Goal: Information Seeking & Learning: Find specific page/section

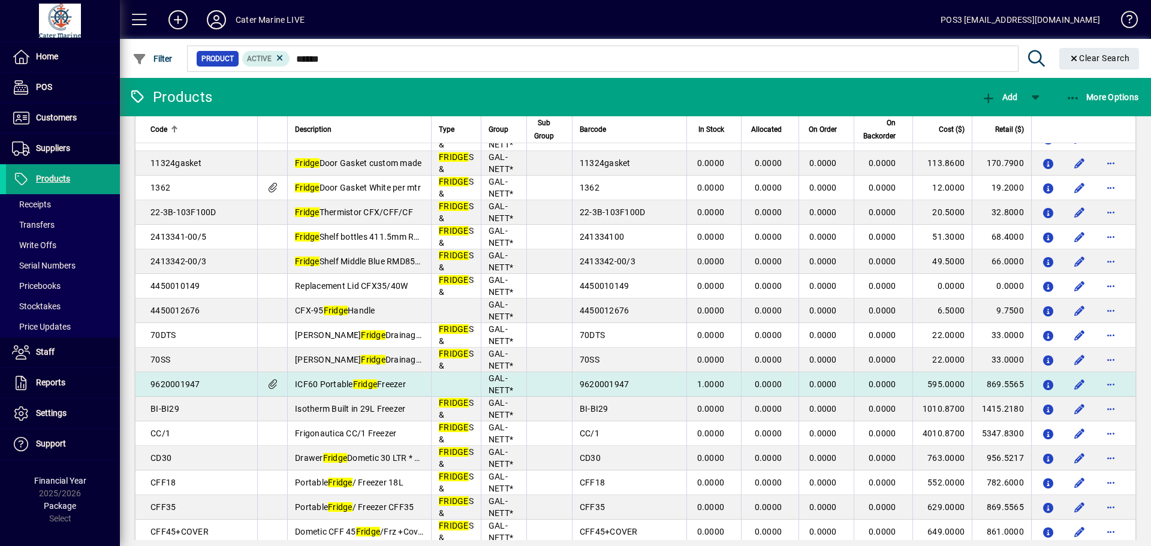
scroll to position [230, 0]
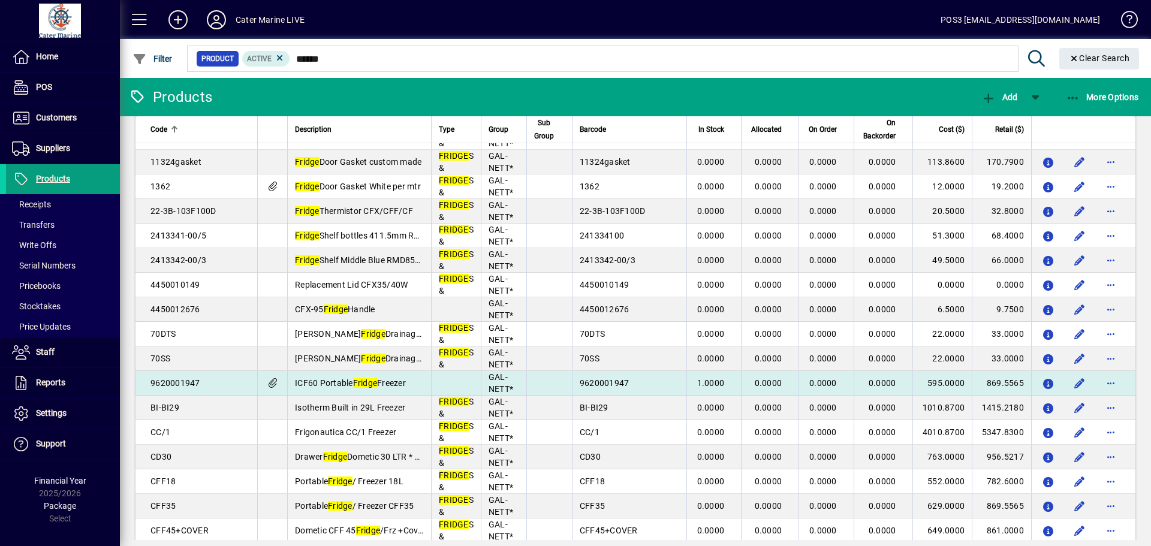
click at [632, 387] on td "9620001947" at bounding box center [629, 383] width 114 height 25
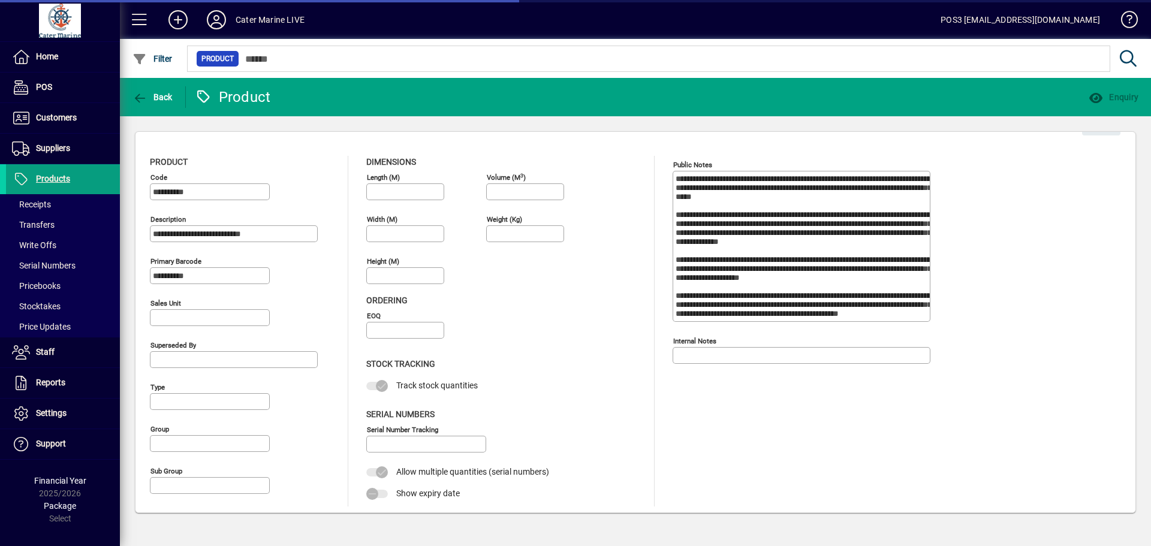
type input "**********"
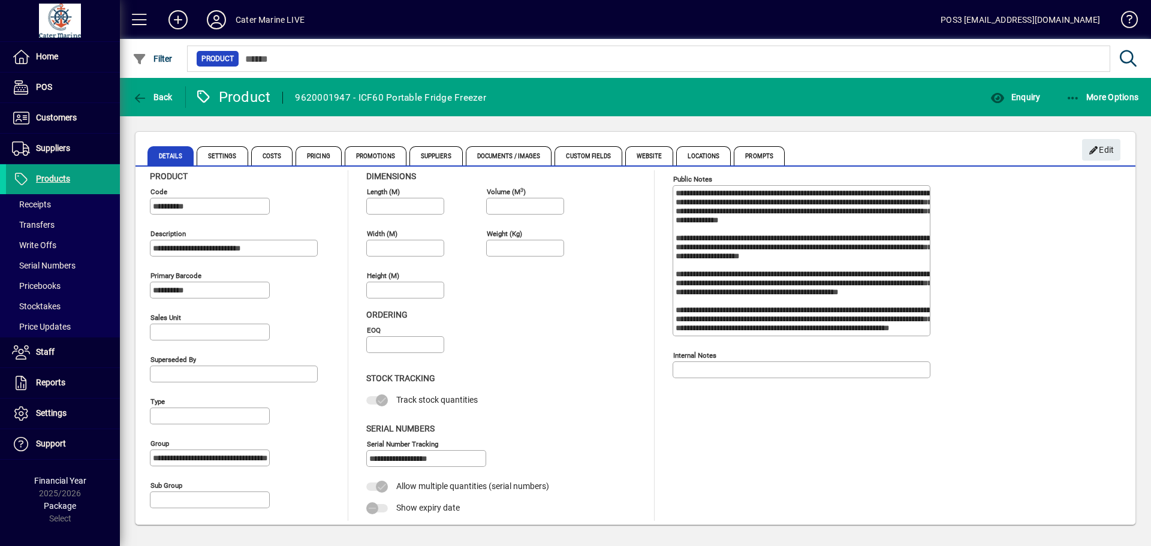
scroll to position [13, 0]
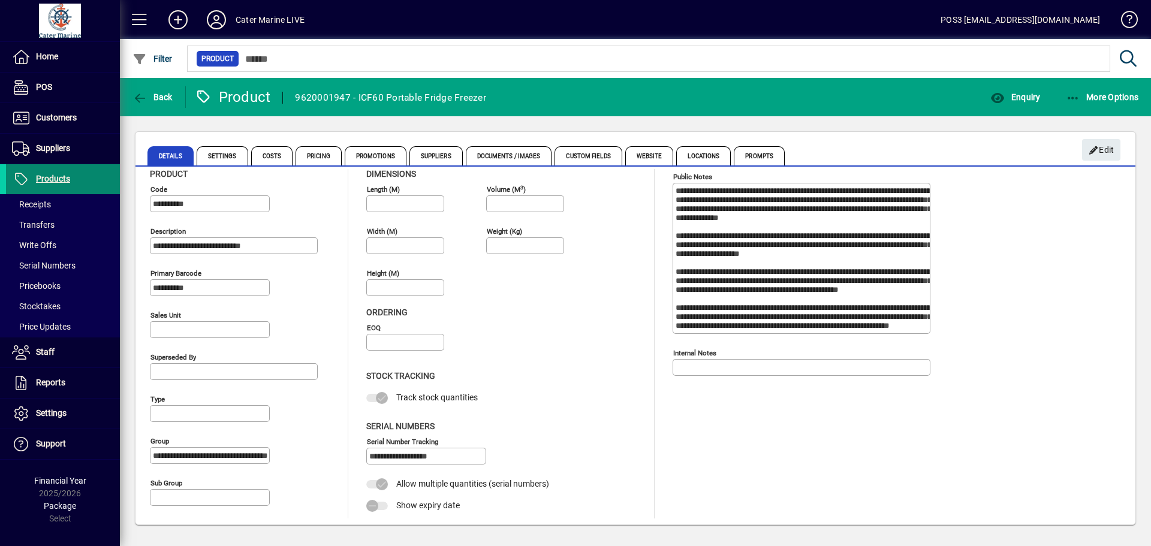
click at [51, 180] on span "Products" at bounding box center [53, 179] width 34 height 10
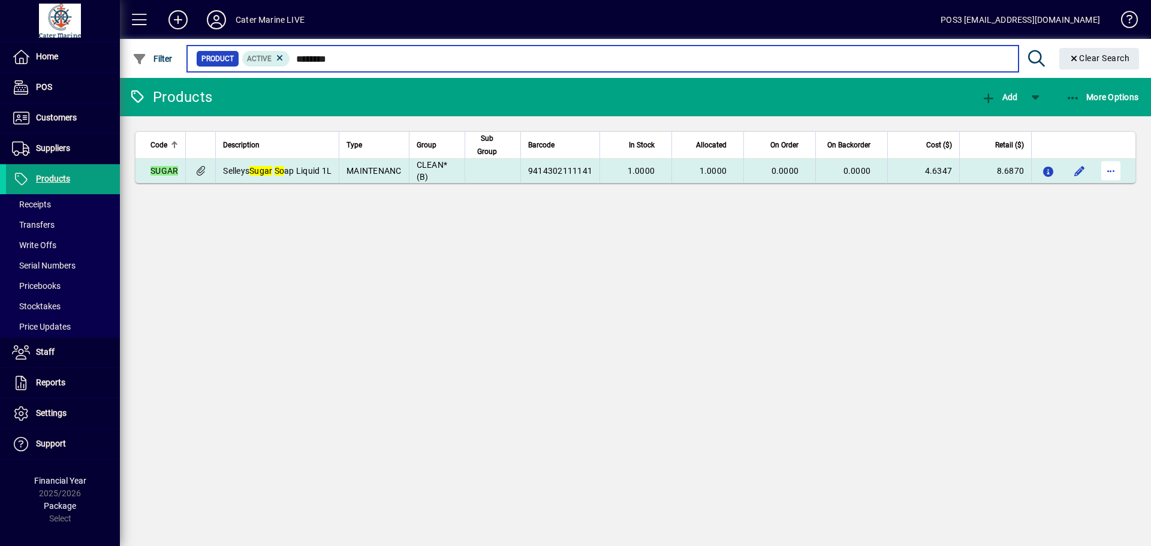
type input "********"
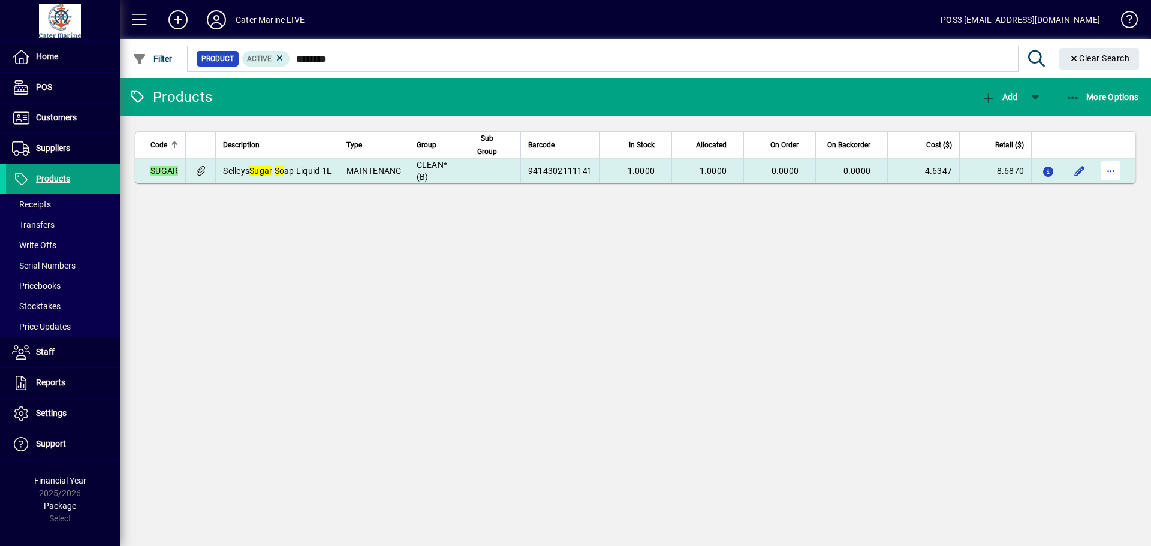
click at [1112, 168] on span "button" at bounding box center [1110, 170] width 29 height 29
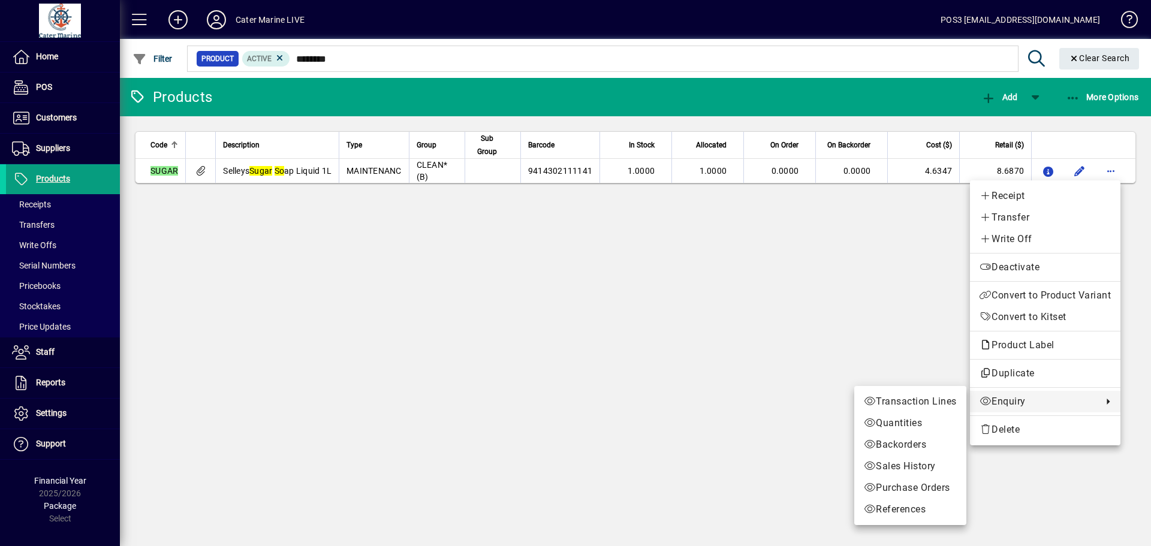
click at [403, 170] on div at bounding box center [575, 273] width 1151 height 546
click at [402, 170] on span "MAINTENANC" at bounding box center [373, 171] width 55 height 10
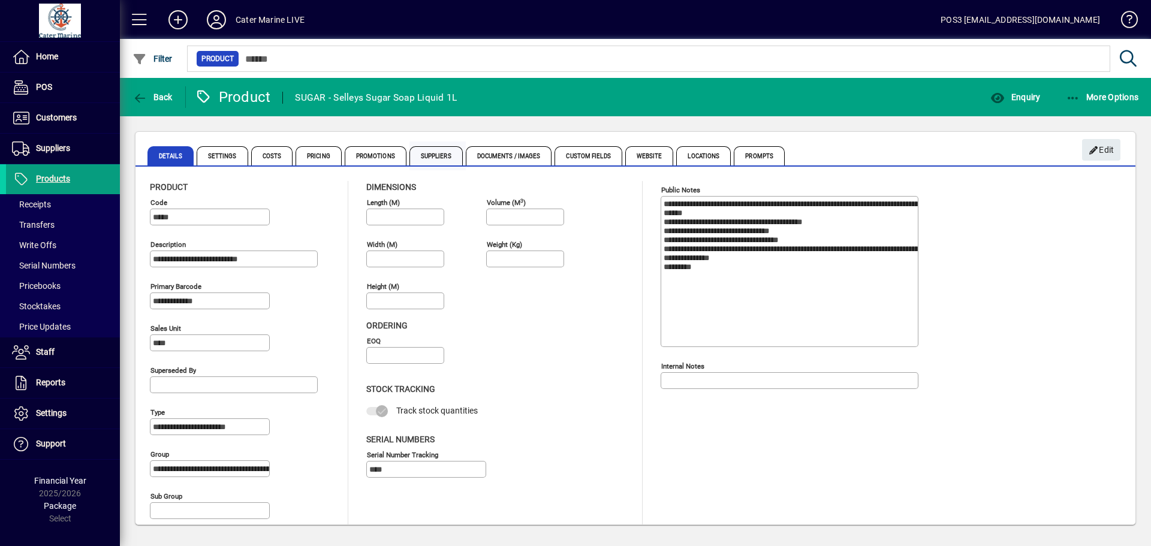
click at [432, 147] on span "Suppliers" at bounding box center [435, 155] width 53 height 19
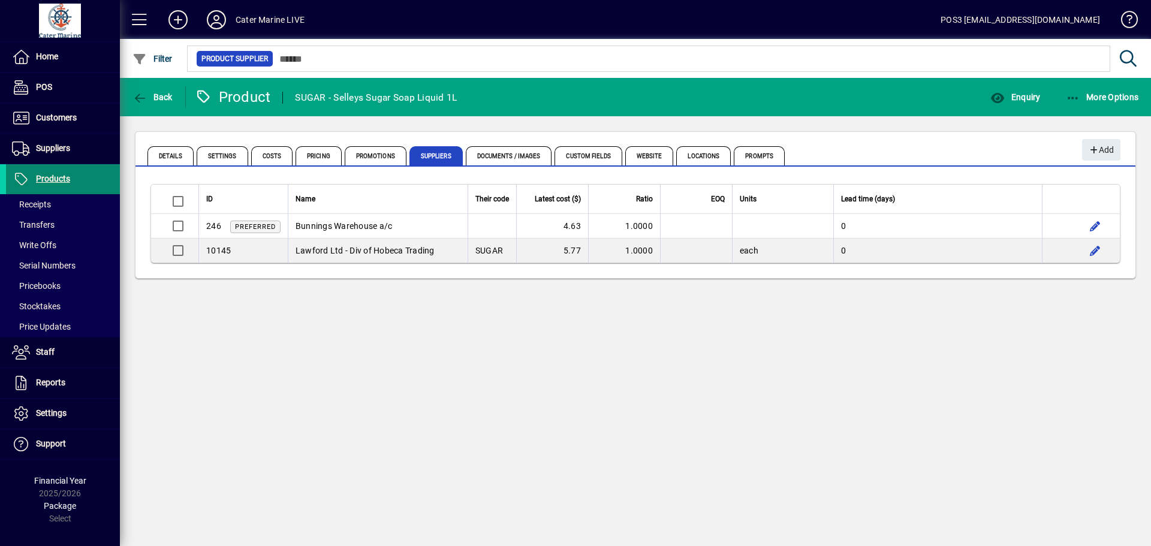
click at [51, 172] on span "Products" at bounding box center [38, 179] width 64 height 14
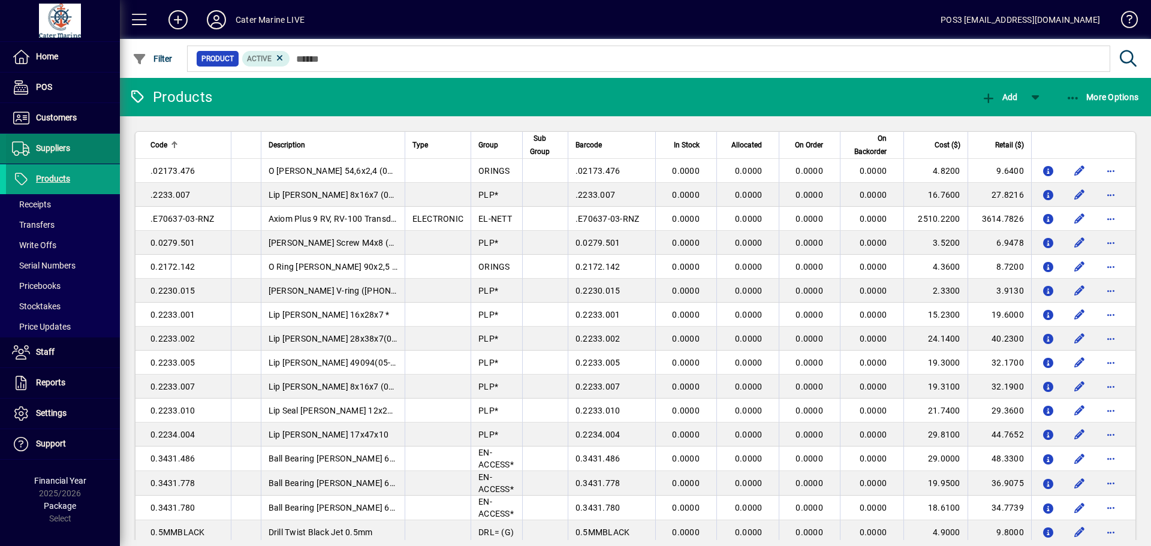
click at [47, 147] on span "Suppliers" at bounding box center [53, 148] width 34 height 10
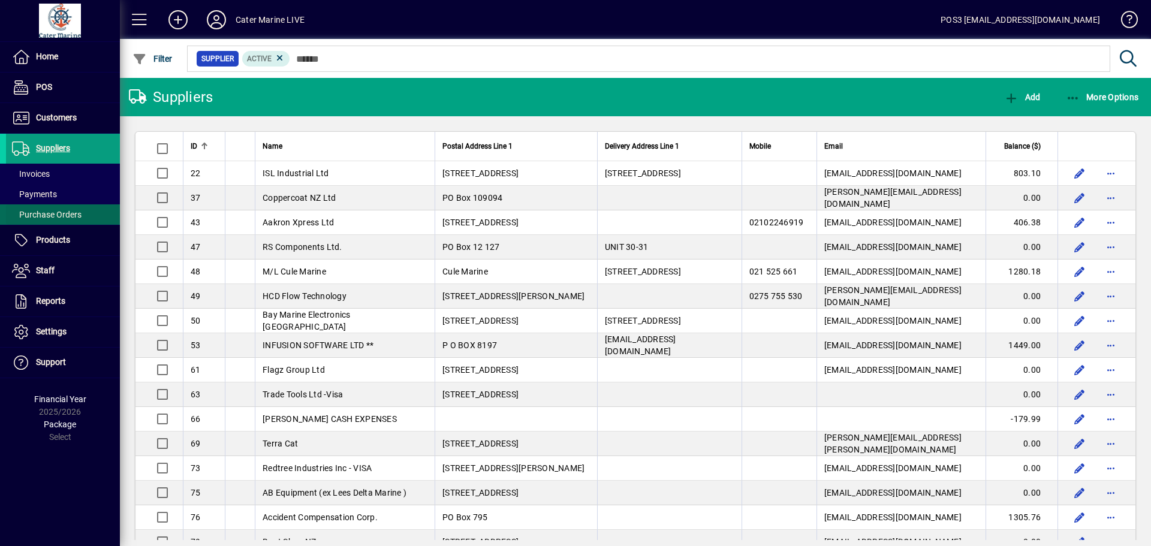
click at [52, 219] on span "Purchase Orders" at bounding box center [47, 215] width 70 height 10
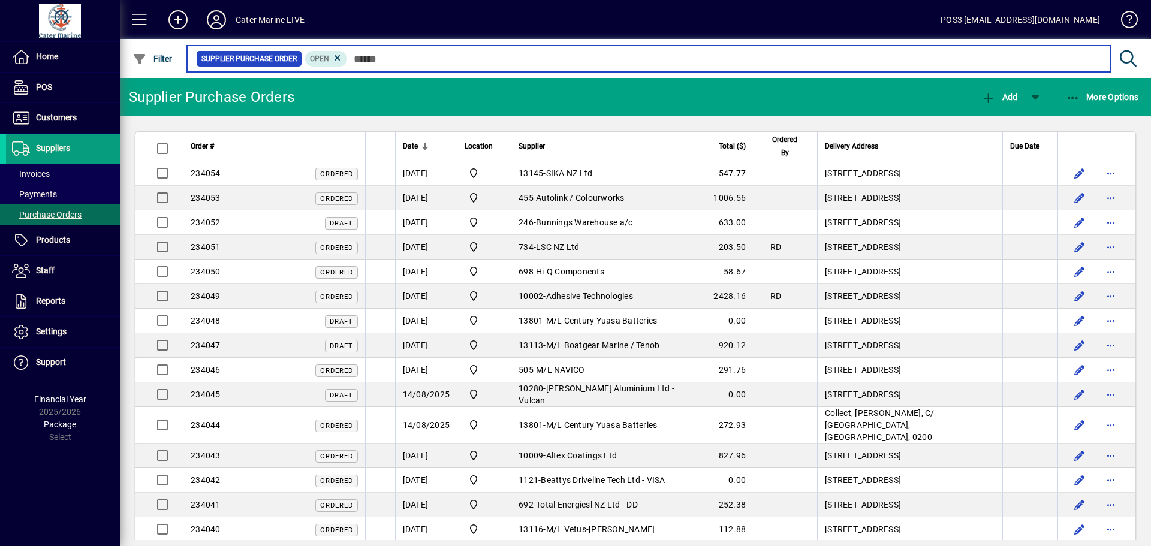
click at [551, 61] on input "text" at bounding box center [724, 58] width 753 height 17
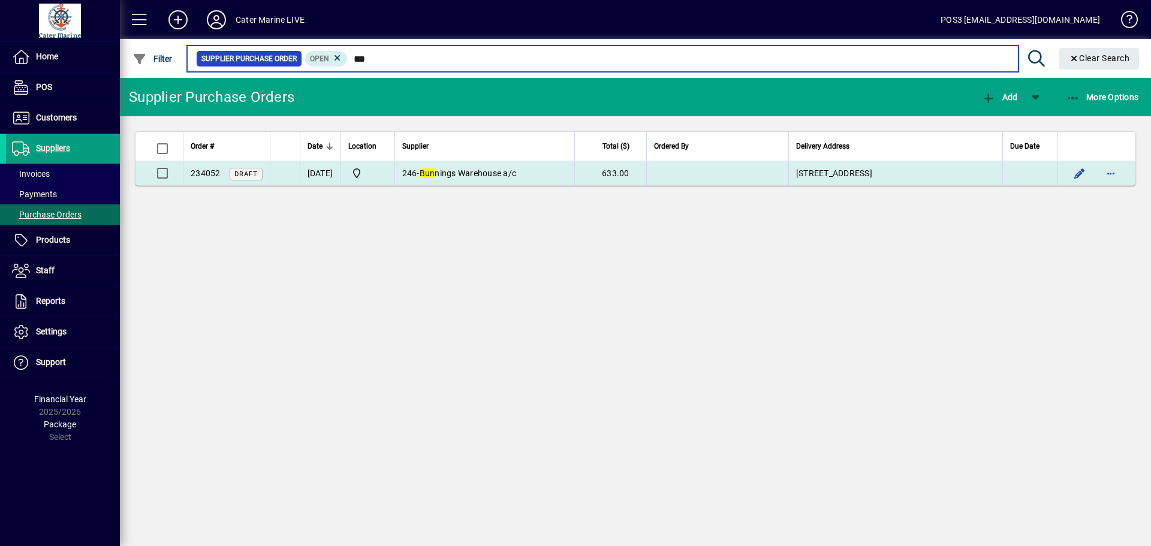
type input "***"
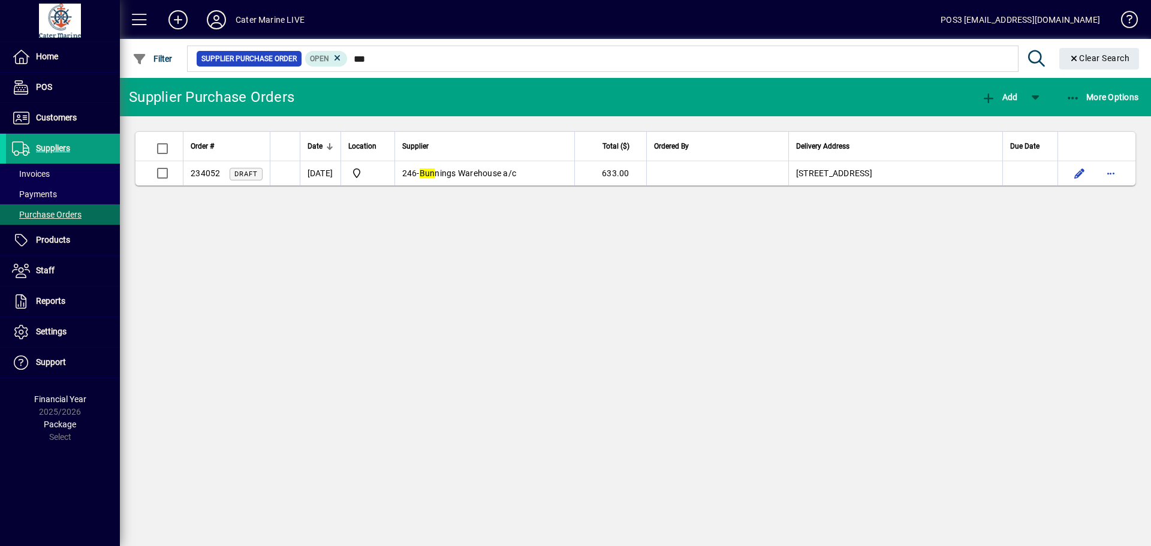
click at [505, 173] on span "Bun nings Warehouse a/c" at bounding box center [468, 173] width 97 height 10
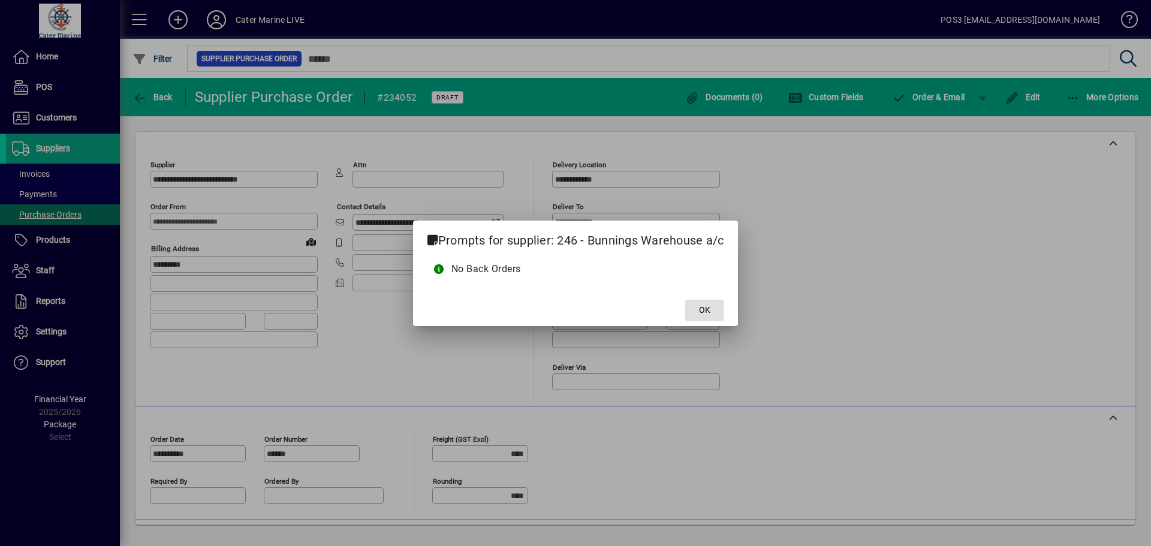
click at [696, 310] on span at bounding box center [704, 310] width 38 height 29
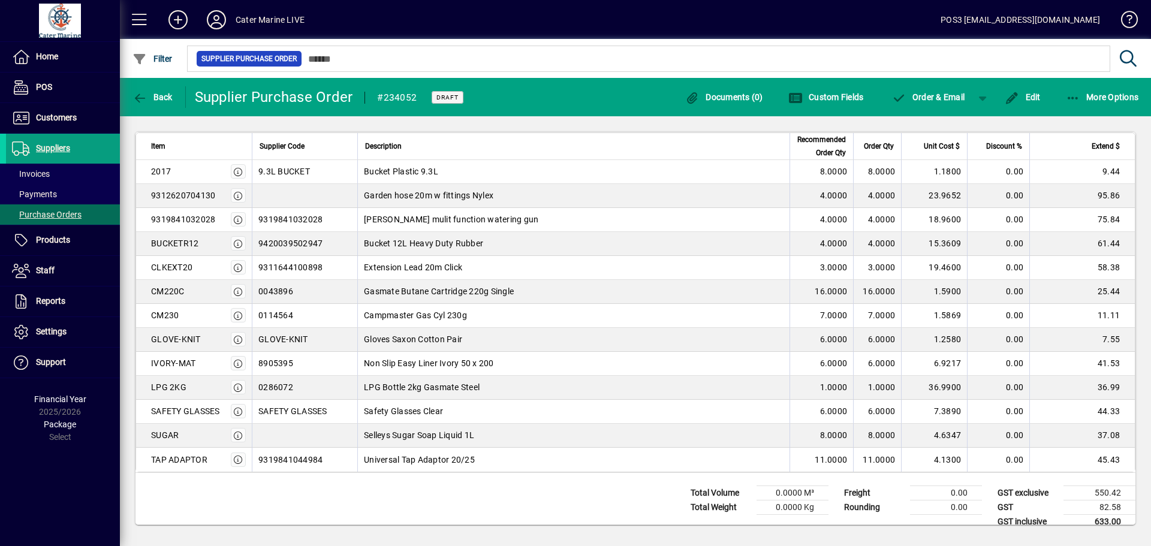
scroll to position [436, 0]
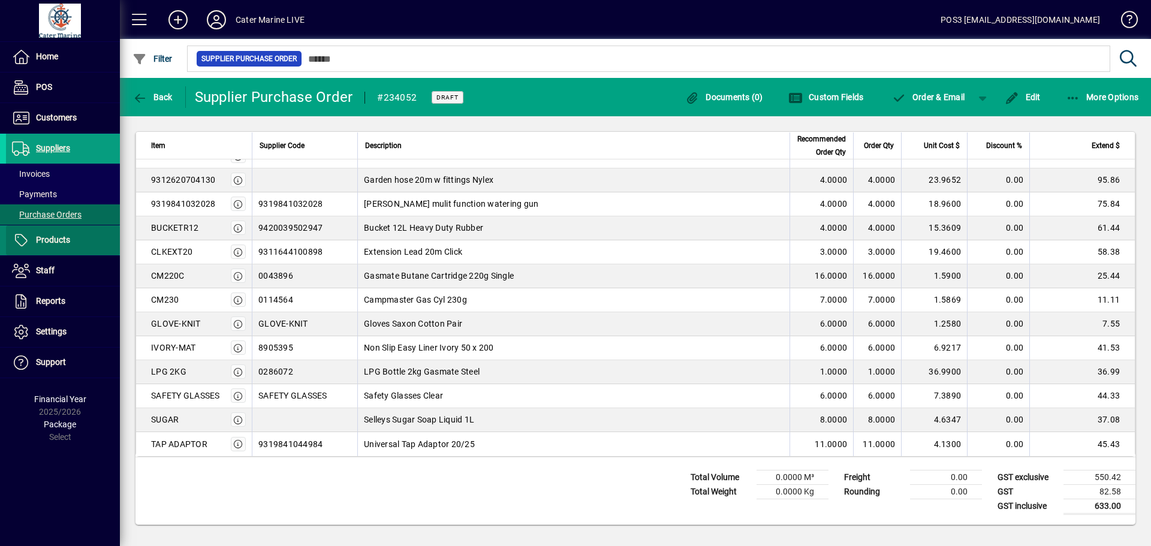
click at [59, 239] on span "Products" at bounding box center [53, 240] width 34 height 10
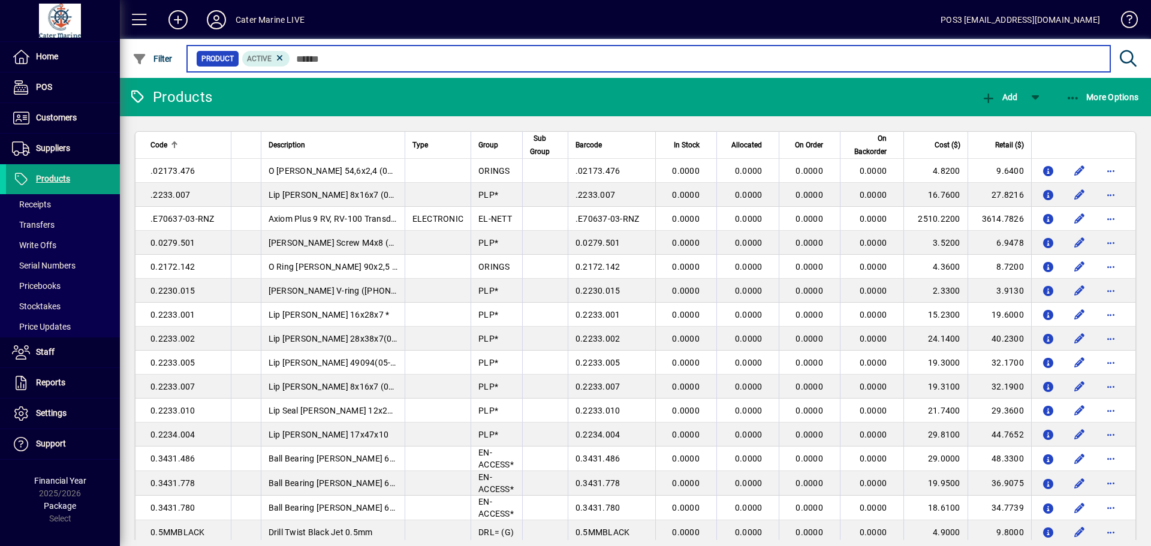
click at [330, 59] on input "text" at bounding box center [695, 58] width 810 height 17
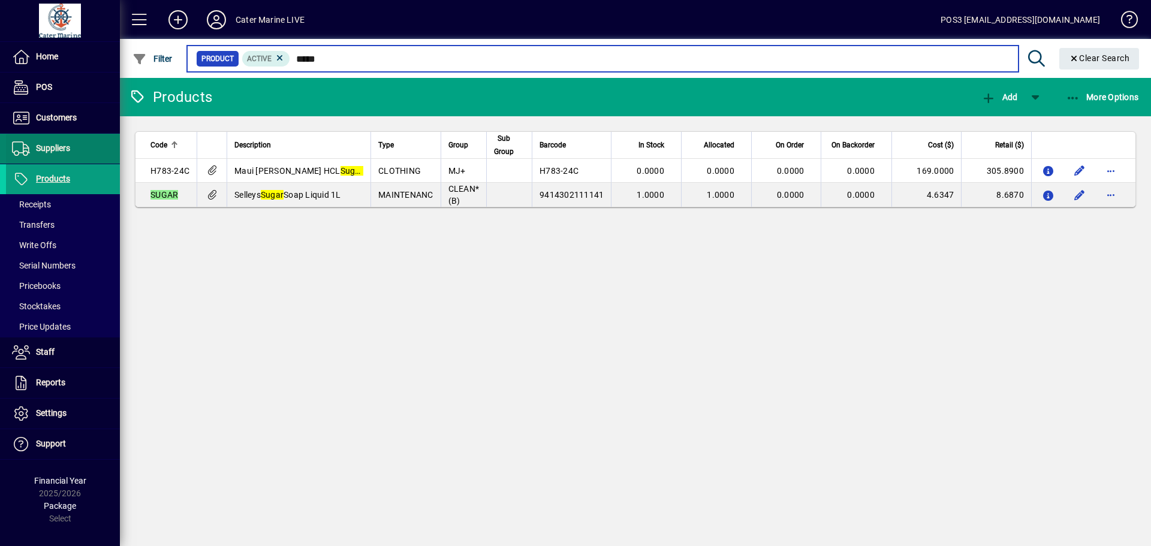
type input "*****"
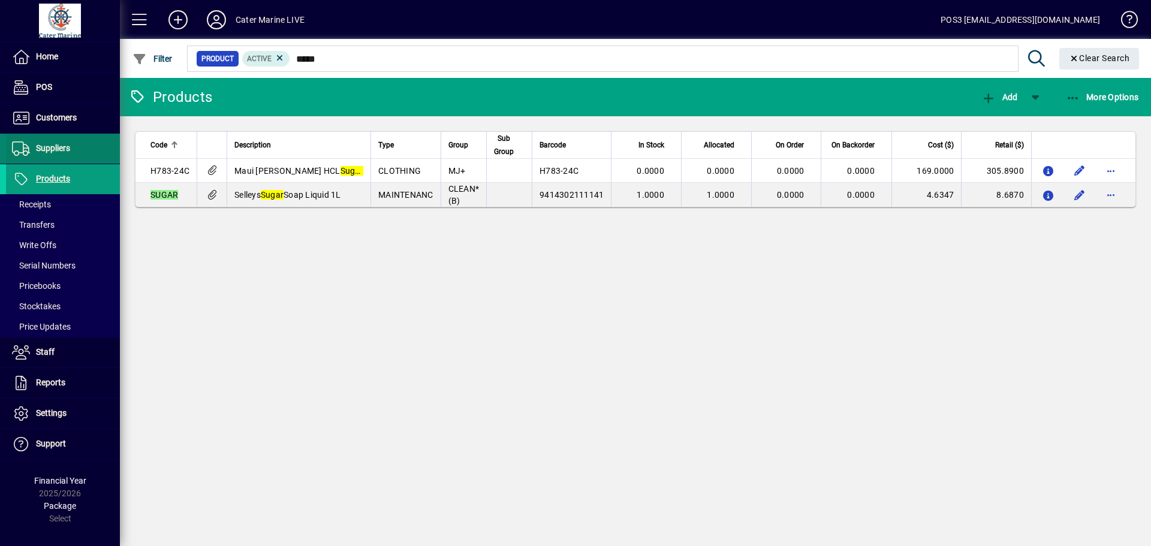
click at [48, 147] on span "Suppliers" at bounding box center [53, 148] width 34 height 10
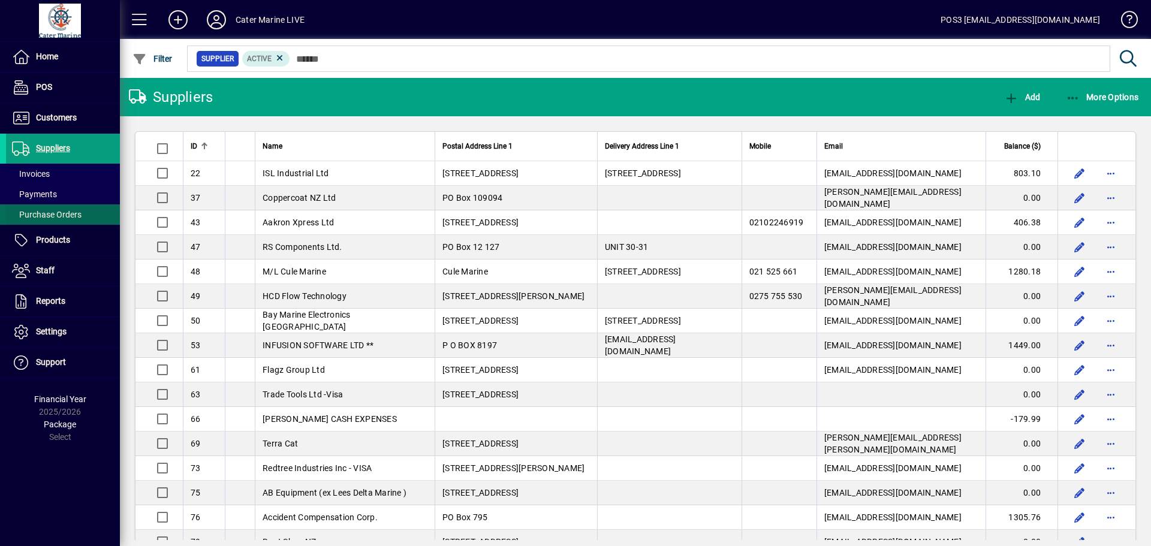
click at [51, 219] on span "Purchase Orders" at bounding box center [47, 215] width 70 height 10
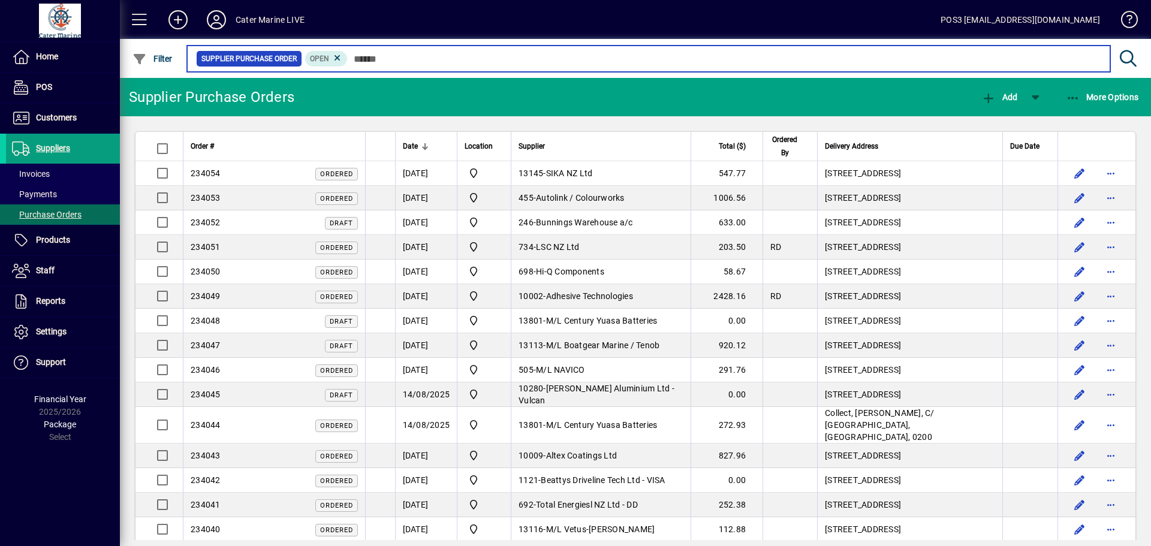
click at [403, 65] on input "text" at bounding box center [724, 58] width 753 height 17
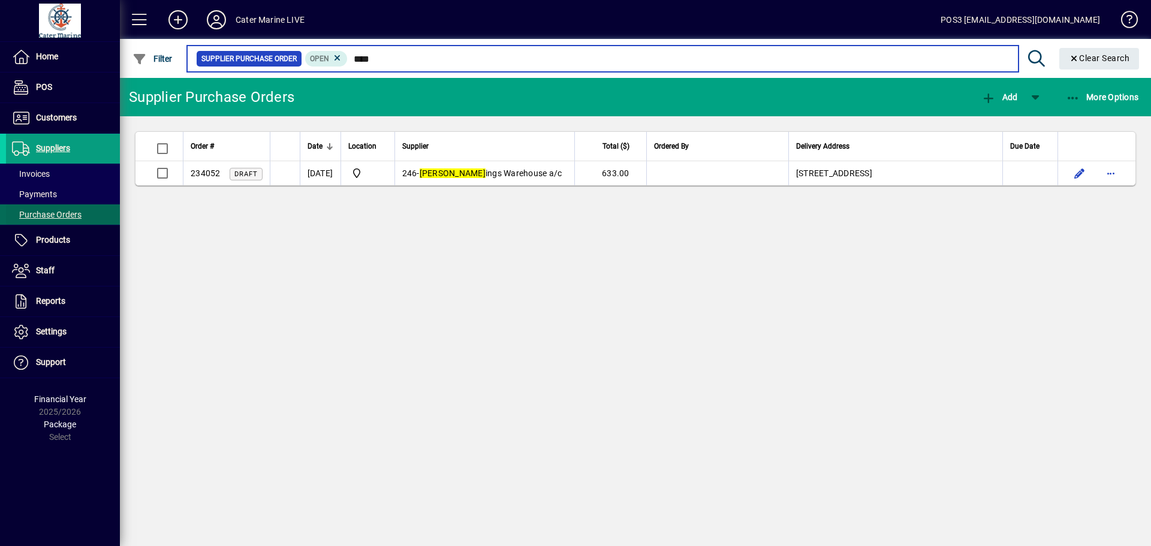
type input "****"
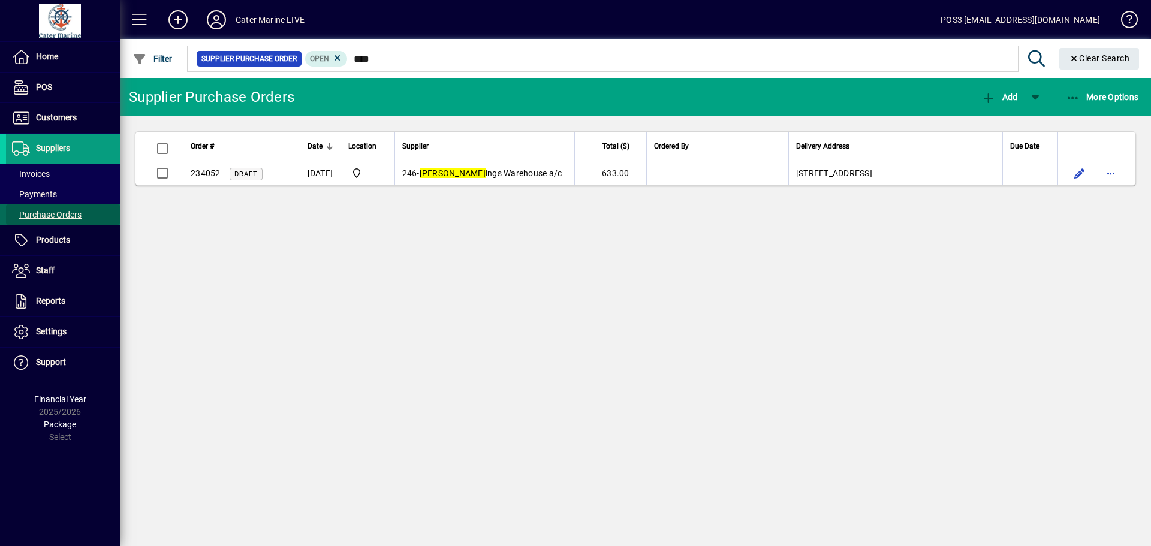
click at [55, 209] on span "Purchase Orders" at bounding box center [44, 215] width 76 height 13
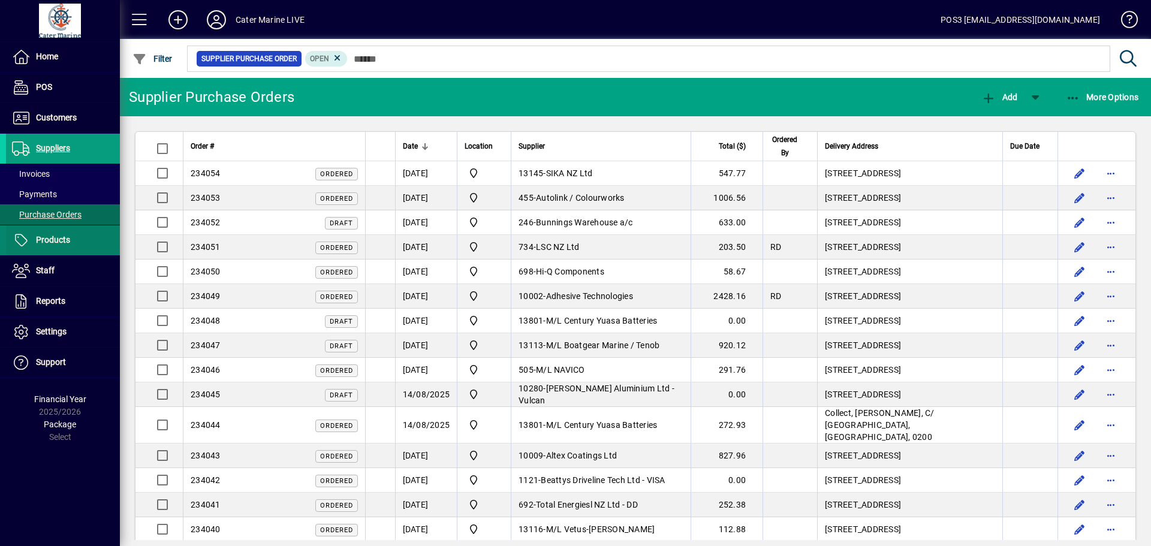
click at [79, 240] on span at bounding box center [63, 240] width 114 height 29
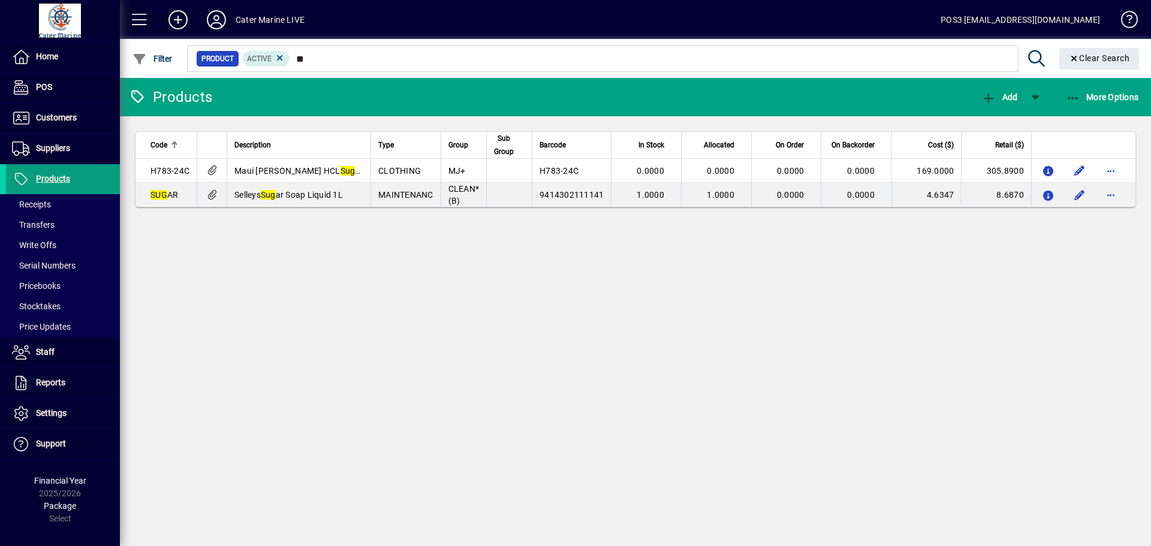
type input "*"
